Goal: Complete application form

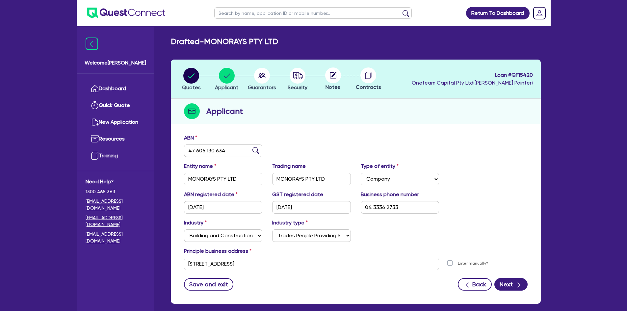
select select "COMPANY"
select select "BUILDING_CONSTRUCTION"
select select "TRADES_SERVICES_BUSINESSES_GOVERNMENT"
click at [256, 128] on div "Quotes Applicant Guarantors Security Notes Contracts Loan # QF15420 Oneteam Cap…" at bounding box center [356, 182] width 370 height 244
click at [117, 89] on link "Dashboard" at bounding box center [116, 88] width 60 height 17
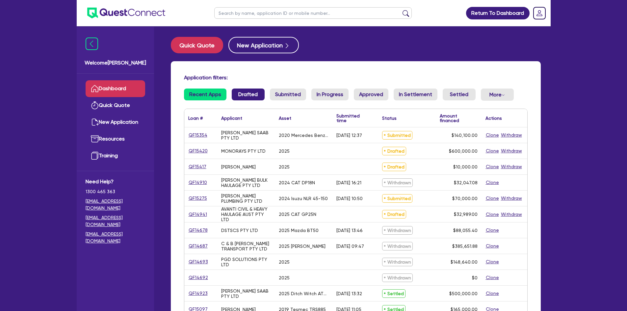
click at [243, 92] on link "Drafted" at bounding box center [248, 95] width 33 height 12
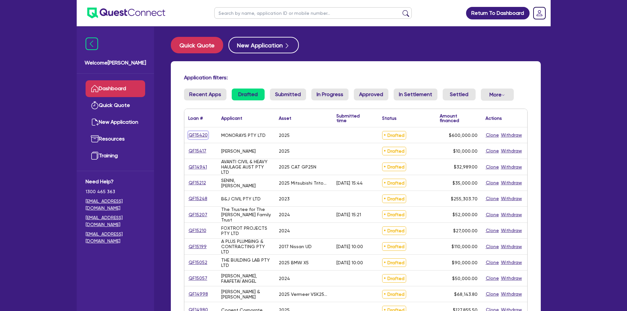
click at [198, 134] on link "QF15420" at bounding box center [198, 135] width 20 height 8
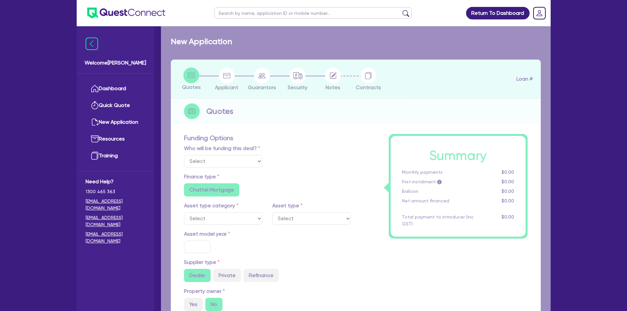
select select "Other"
select select "PRIMARY_ASSETS"
type input "2025"
radio input "true"
type input "674,740"
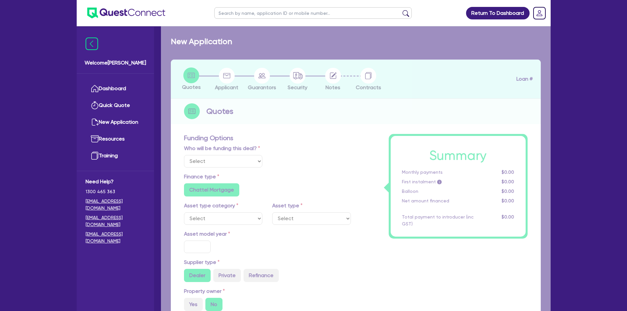
type input "74,740"
type input "3"
type input "18,000"
type input "5.99"
type input "1,200"
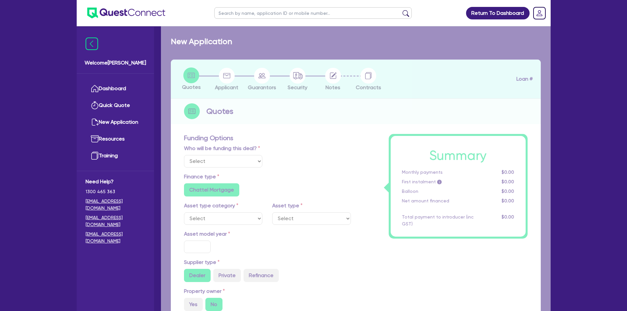
radio input "false"
select select "YELLOW_GOODS_AND_EXCAVATORS"
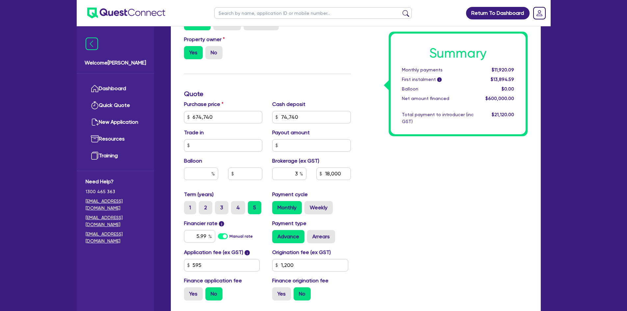
scroll to position [263, 0]
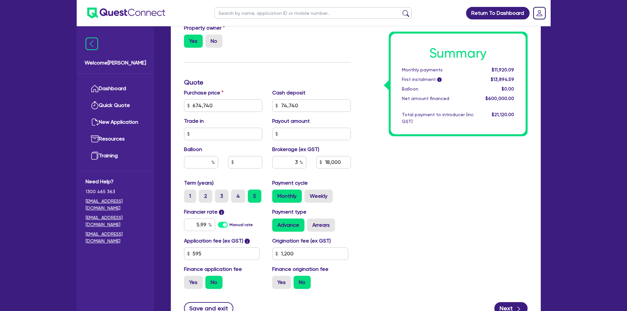
drag, startPoint x: 222, startPoint y: 192, endPoint x: 222, endPoint y: 189, distance: 3.6
click at [222, 192] on label "3" at bounding box center [221, 196] width 13 height 13
click at [219, 192] on input "3" at bounding box center [217, 192] width 4 height 4
radio input "true"
type input "674,740"
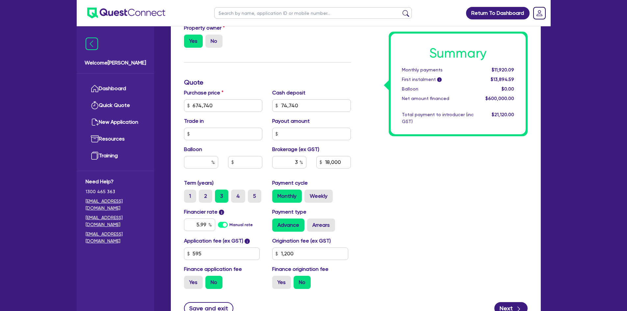
type input "74,740"
type input "18,000"
type input "1,200"
type input "674,740"
type input "74,740"
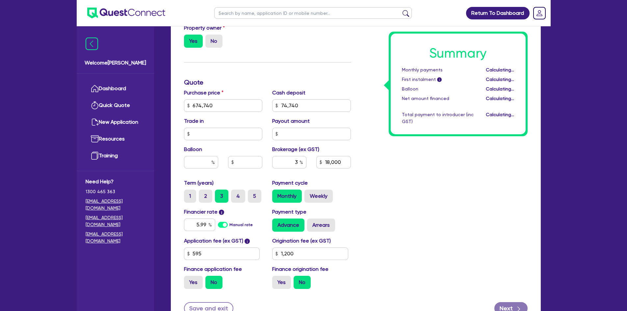
type input "18,000"
type input "1,200"
click at [206, 161] on input "text" at bounding box center [201, 162] width 34 height 13
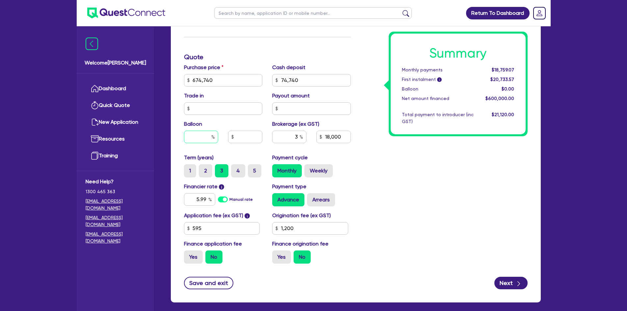
scroll to position [320, 0]
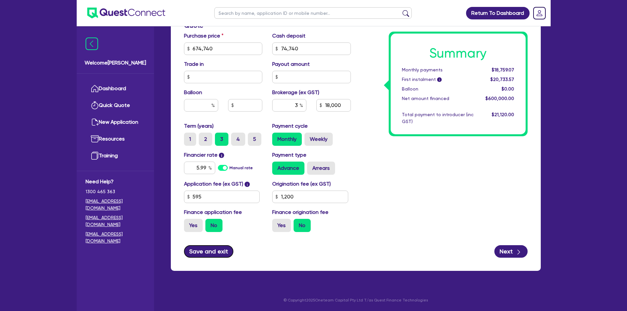
click at [216, 251] on button "Save and exit" at bounding box center [209, 251] width 50 height 13
type input "674,740"
type input "74,740"
type input "18,000"
type input "1,200"
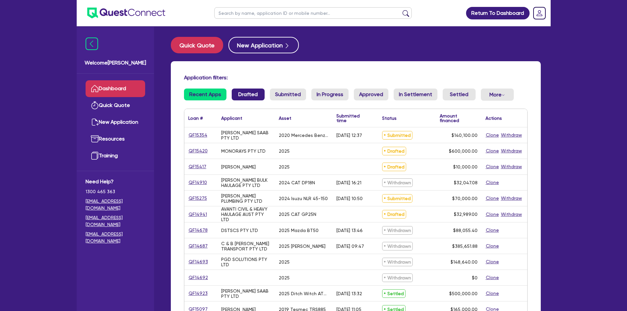
click at [243, 98] on link "Drafted" at bounding box center [248, 95] width 33 height 12
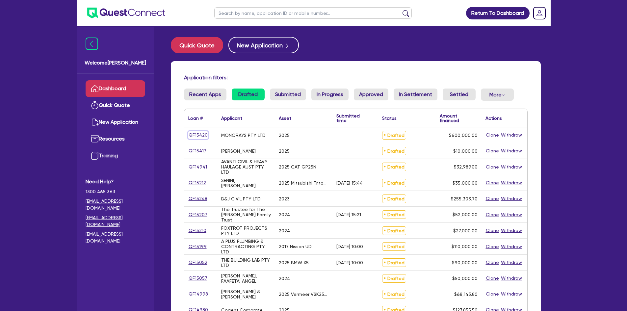
click at [194, 136] on link "QF15420" at bounding box center [198, 135] width 20 height 8
select select "Other"
select select "PRIMARY_ASSETS"
select select "YELLOW_GOODS_AND_EXCAVATORS"
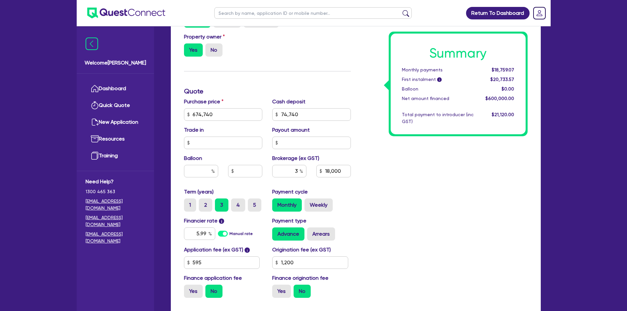
scroll to position [287, 0]
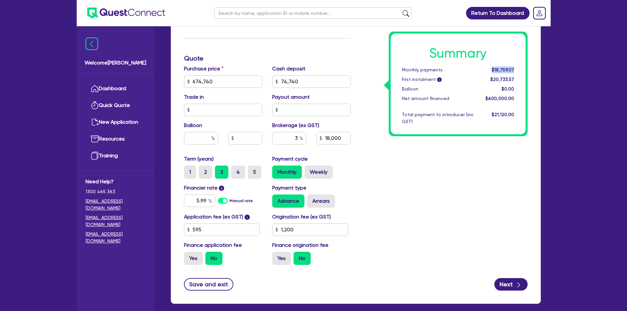
drag, startPoint x: 494, startPoint y: 70, endPoint x: 517, endPoint y: 71, distance: 23.7
click at [517, 71] on div "$18,759.07" at bounding box center [498, 69] width 41 height 7
click at [447, 208] on div "Summary Monthly payments $18,759.07 First instalment i $20,733.57 Balloon $0.00…" at bounding box center [444, 58] width 177 height 423
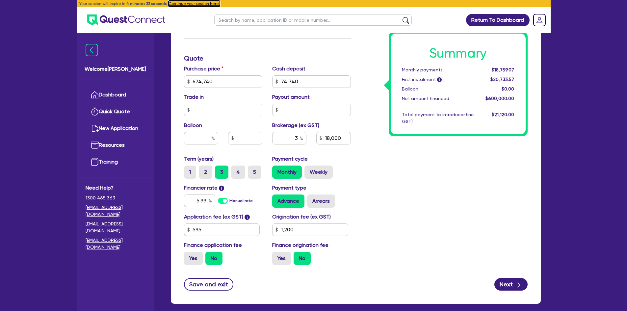
click at [176, 4] on button "Continue your session here." at bounding box center [193, 4] width 51 height 6
type input "674,740"
type input "74,740"
type input "18,000"
type input "1,200"
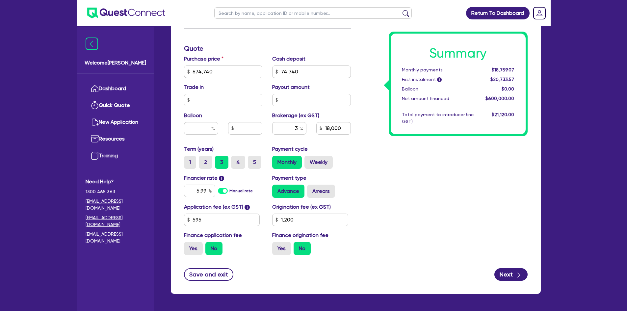
scroll to position [320, 0]
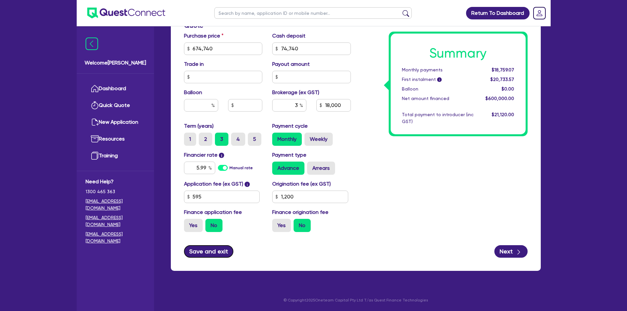
click at [205, 253] on button "Save and exit" at bounding box center [209, 251] width 50 height 13
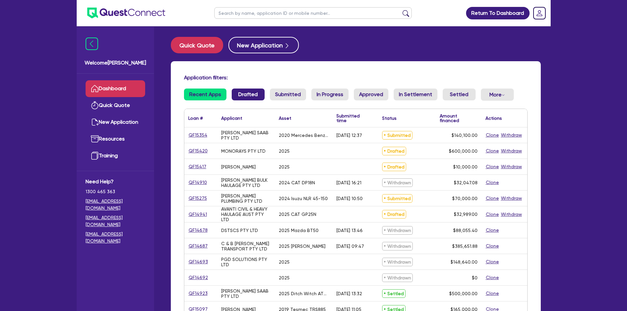
click at [235, 93] on link "Drafted" at bounding box center [248, 95] width 33 height 12
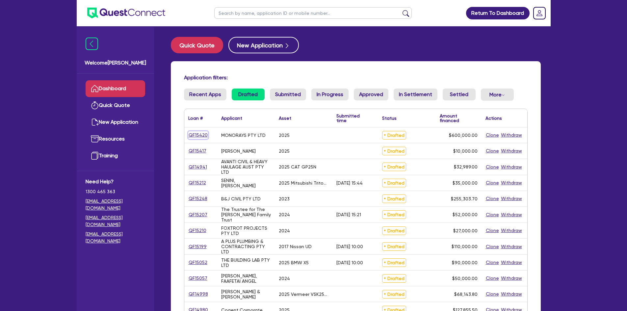
click at [194, 132] on link "QF15420" at bounding box center [198, 135] width 20 height 8
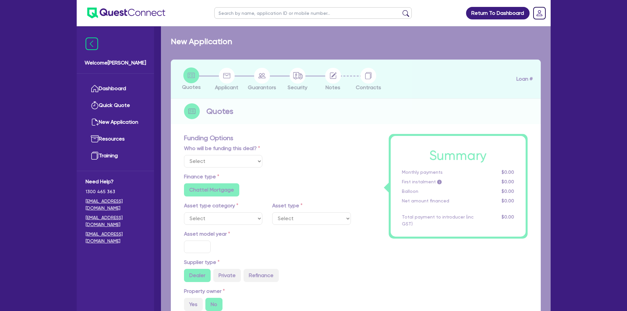
select select "Other"
select select "PRIMARY_ASSETS"
type input "2025"
radio input "true"
type input "674,740"
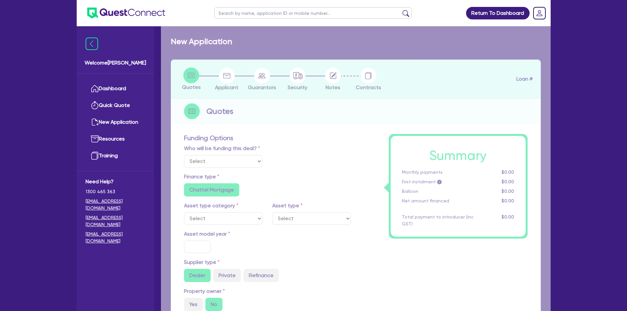
type input "74,740"
type input "3"
type input "18,000"
radio input "true"
type input "5.99"
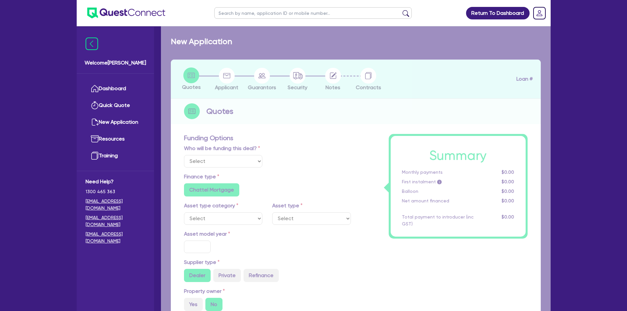
type input "1,200"
radio input "false"
select select "YELLOW_GOODS_AND_EXCAVATORS"
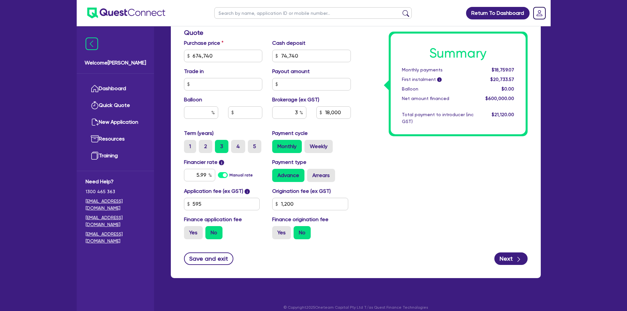
scroll to position [320, 0]
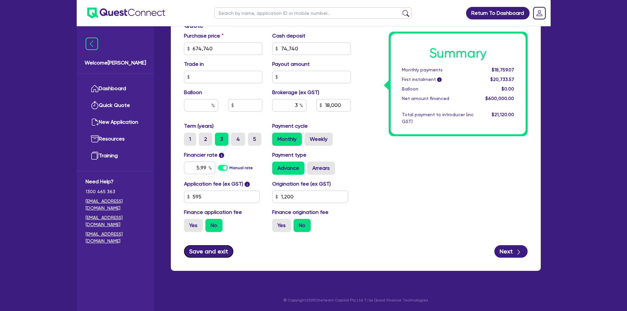
click at [204, 255] on button "Save and exit" at bounding box center [209, 251] width 50 height 13
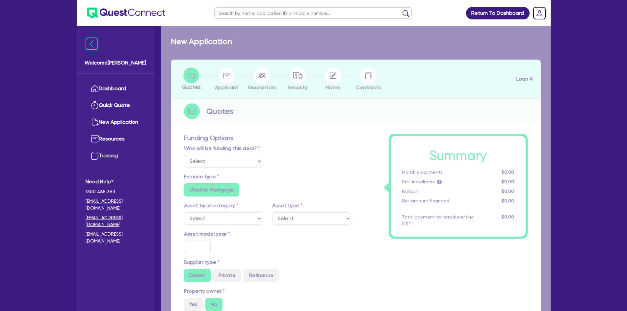
select select "Other"
select select "PRIMARY_ASSETS"
type input "2020"
radio input "true"
type input "155,100"
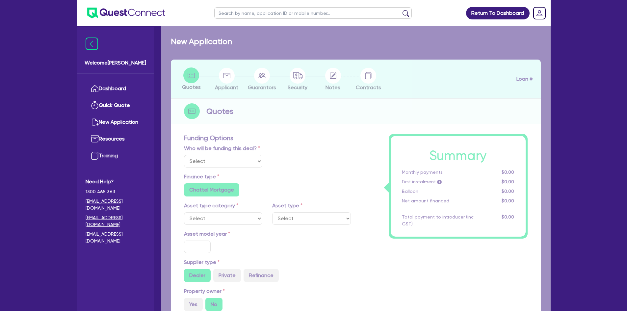
type input "15,000"
type input "7"
type input "9,807"
type input "9.79"
radio input "false"
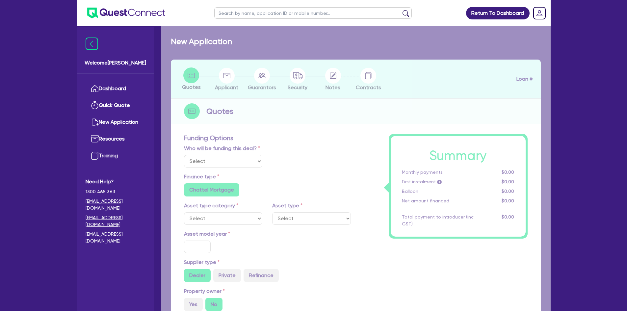
type input "900"
radio input "false"
select select "HEAVY_TRUCKS"
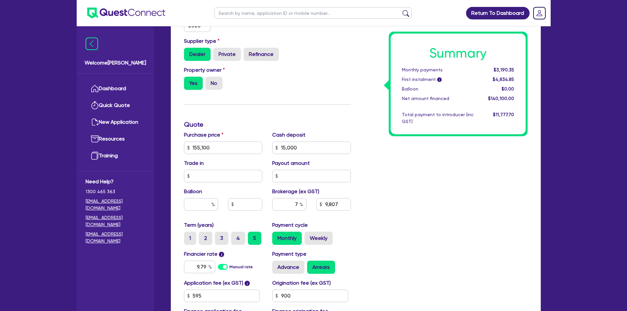
scroll to position [230, 0]
